Goal: Communication & Community: Answer question/provide support

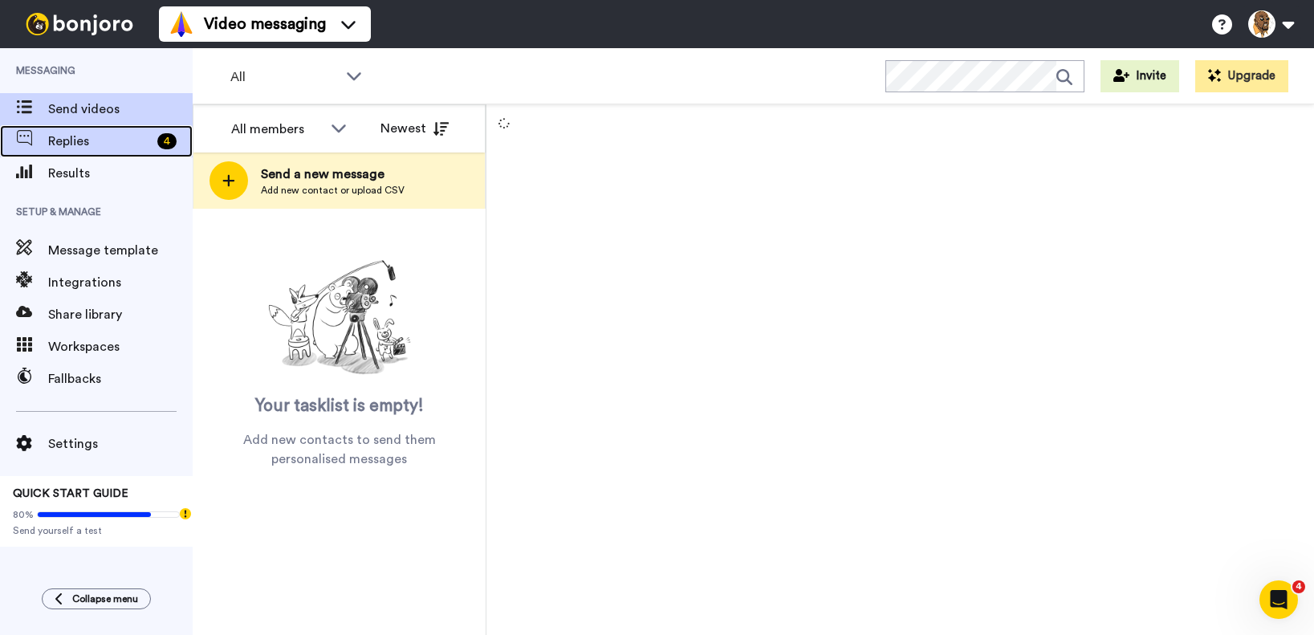
click at [78, 147] on span "Replies" at bounding box center [99, 141] width 103 height 19
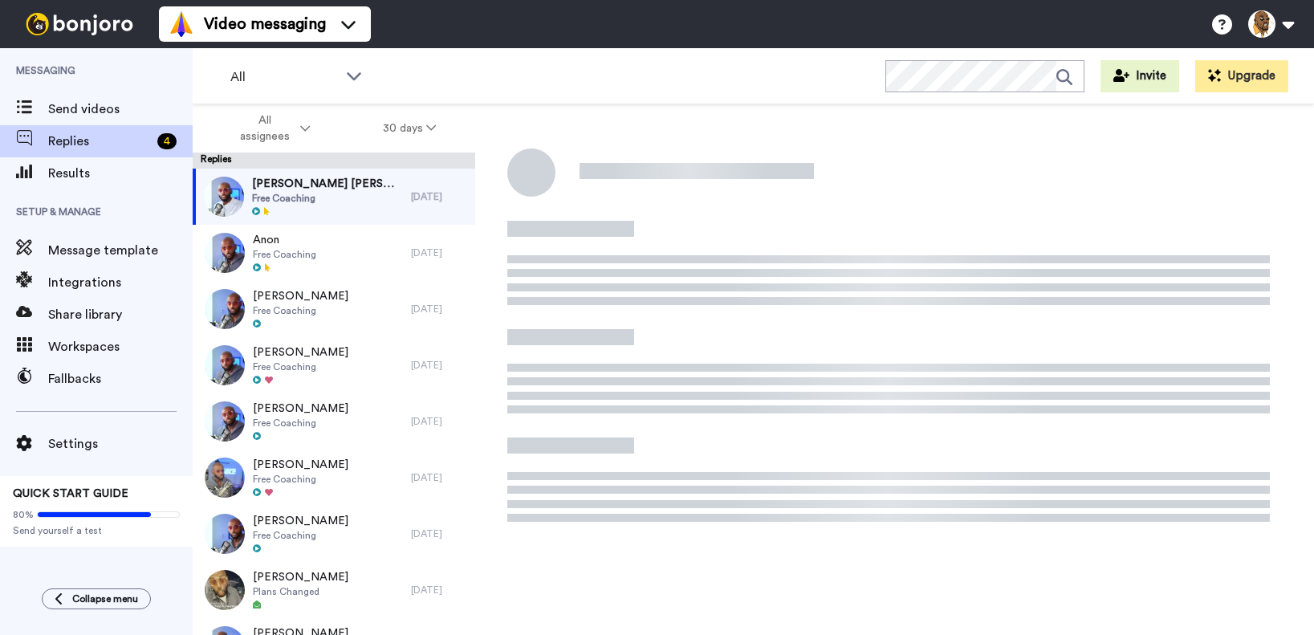
scroll to position [56, 0]
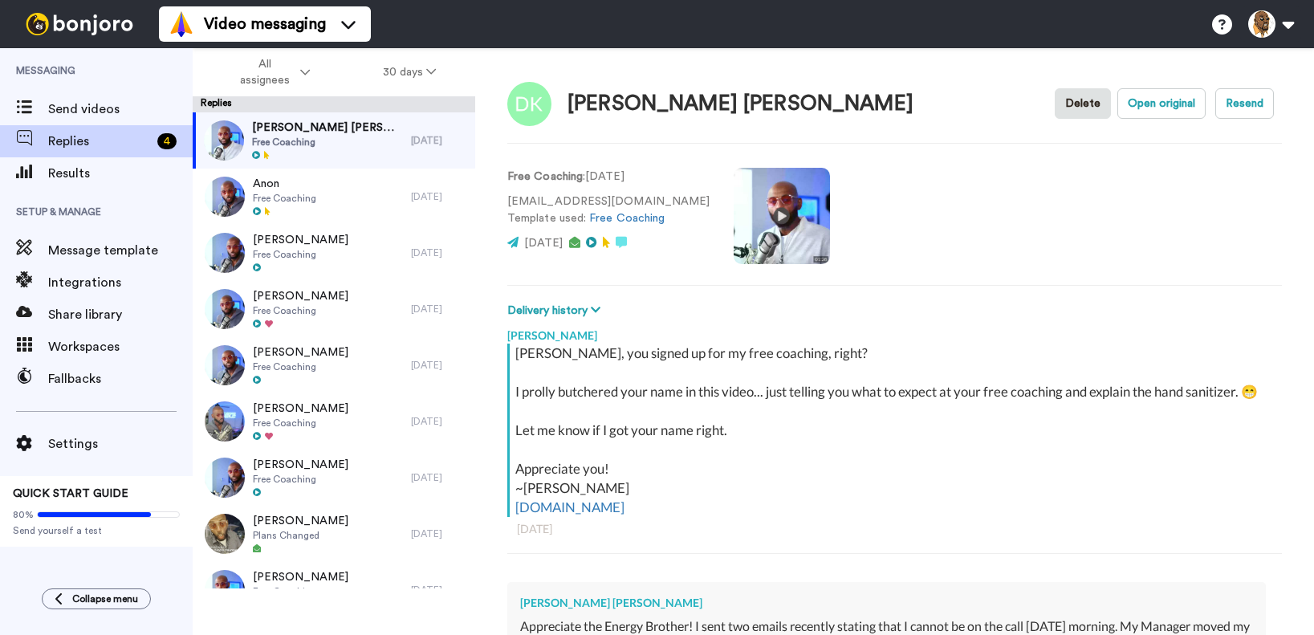
type textarea "x"
click at [59, 116] on span "Send videos" at bounding box center [120, 109] width 145 height 19
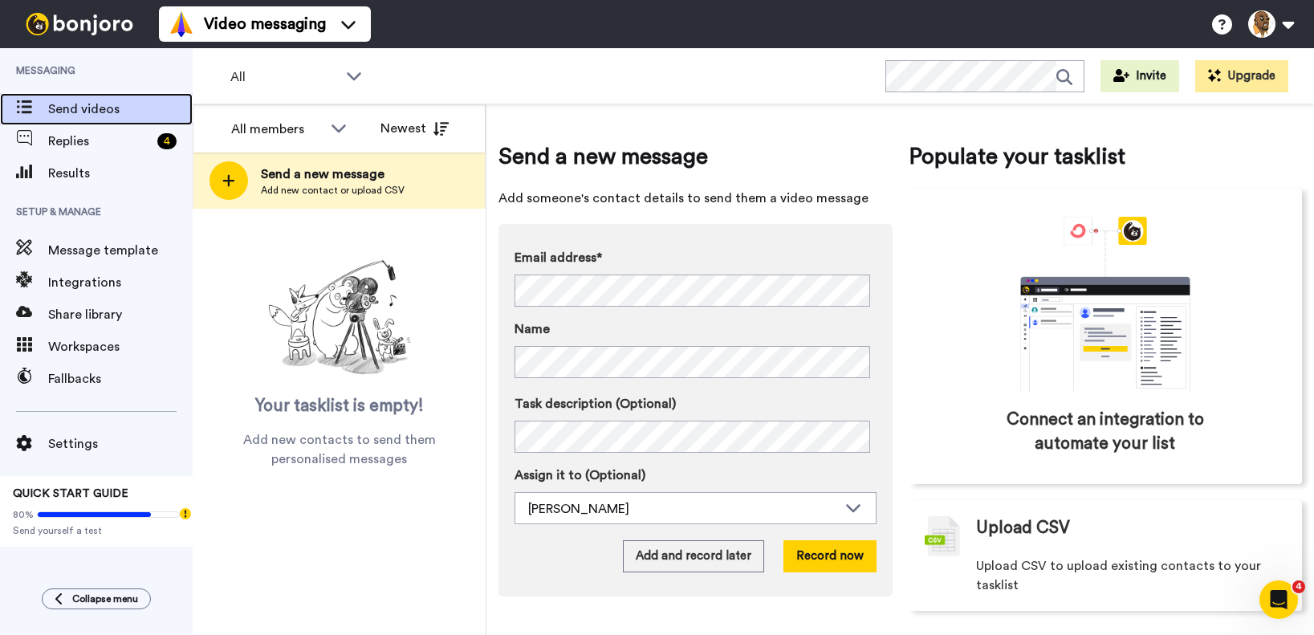
click at [63, 110] on span "Send videos" at bounding box center [120, 109] width 145 height 19
